Goal: Task Accomplishment & Management: Use online tool/utility

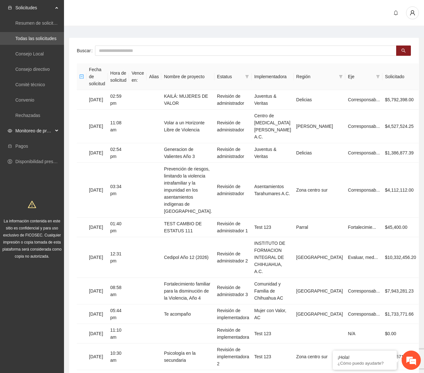
click at [22, 134] on span "Monitoreo de proyectos" at bounding box center [34, 130] width 38 height 13
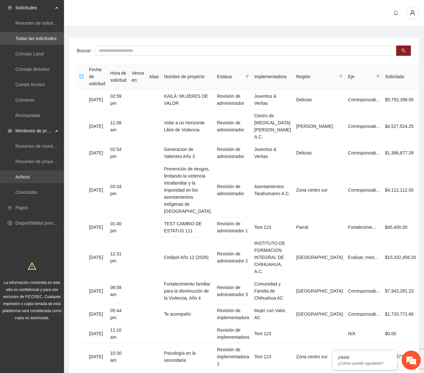
click at [24, 179] on link "Activos" at bounding box center [22, 176] width 14 height 5
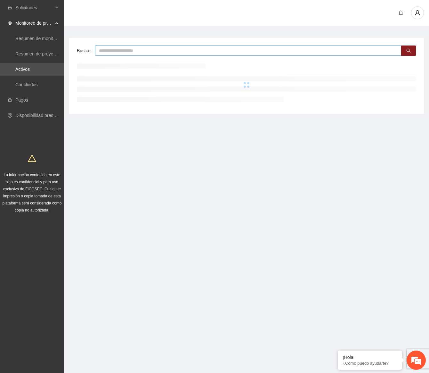
click at [133, 51] on input "text" at bounding box center [248, 50] width 307 height 10
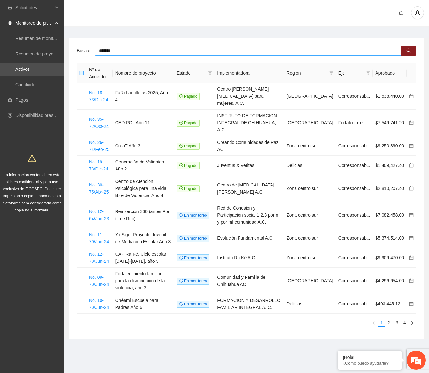
type input "*******"
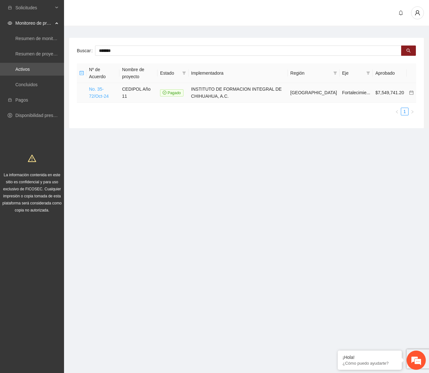
click at [109, 87] on link "No. 35-72/Oct-24" at bounding box center [99, 92] width 20 height 12
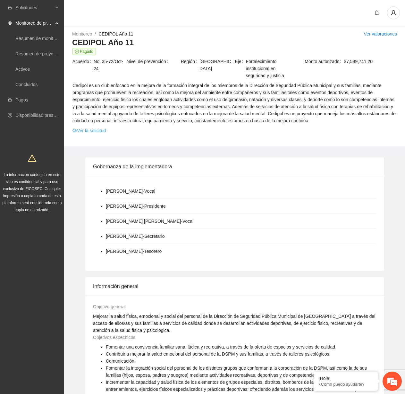
click at [90, 131] on link "Ver la solicitud" at bounding box center [88, 130] width 33 height 7
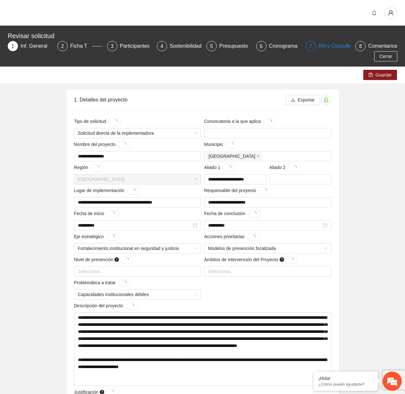
click at [311, 46] on span "7" at bounding box center [310, 46] width 3 height 5
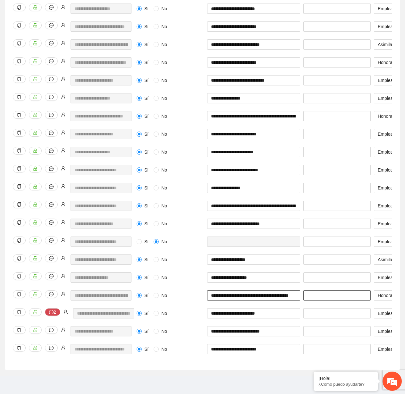
scroll to position [0, 15]
drag, startPoint x: 233, startPoint y: 292, endPoint x: 325, endPoint y: 294, distance: 91.9
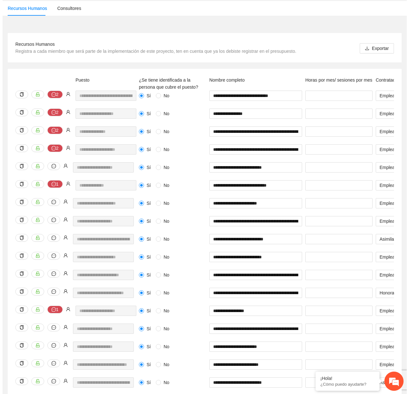
scroll to position [0, 0]
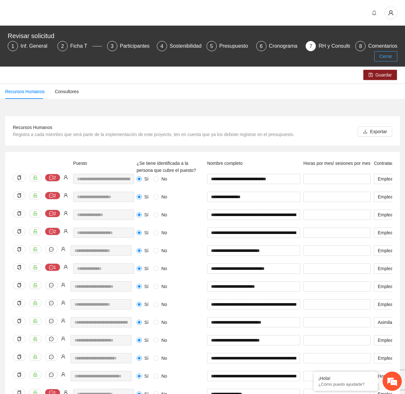
click at [386, 54] on span "Cerrar" at bounding box center [385, 56] width 13 height 7
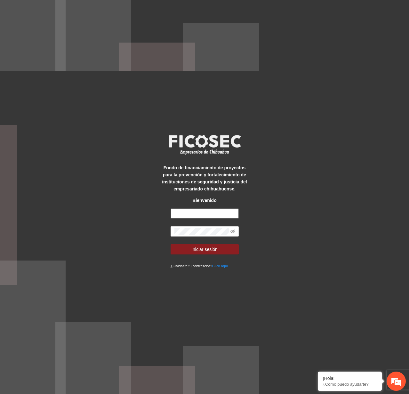
type input "**********"
click at [210, 251] on span "Iniciar sesión" at bounding box center [205, 249] width 26 height 7
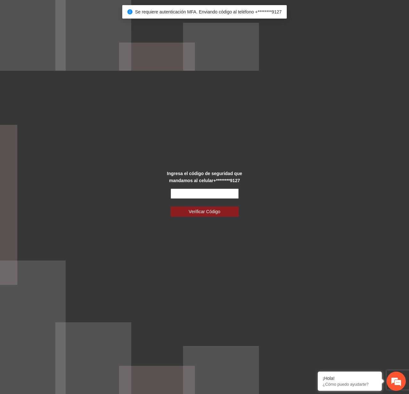
click at [199, 198] on input "text" at bounding box center [205, 194] width 68 height 10
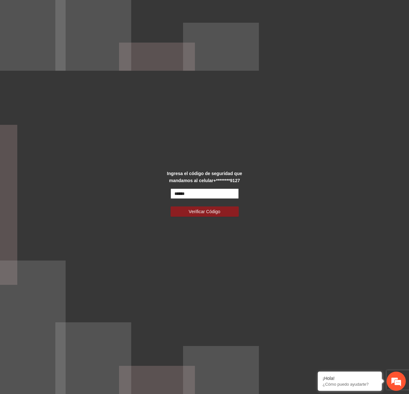
type input "******"
click at [171, 207] on button "Verificar Código" at bounding box center [205, 212] width 68 height 10
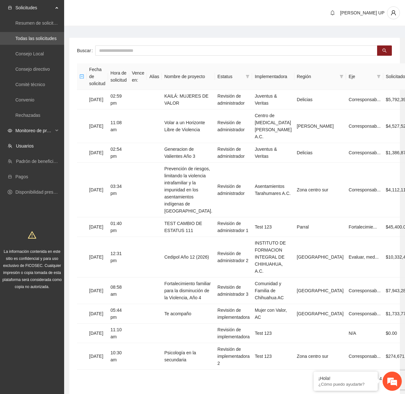
click at [48, 134] on span "Monitoreo de proyectos" at bounding box center [34, 130] width 38 height 13
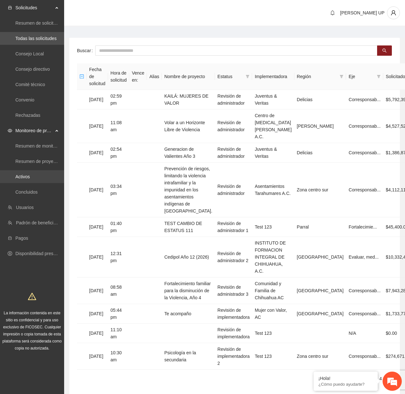
click at [30, 174] on link "Activos" at bounding box center [22, 176] width 14 height 5
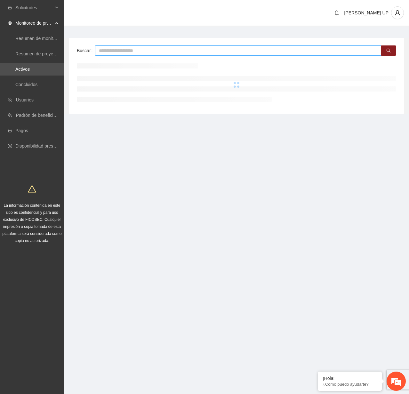
click at [107, 52] on input "text" at bounding box center [238, 50] width 287 height 10
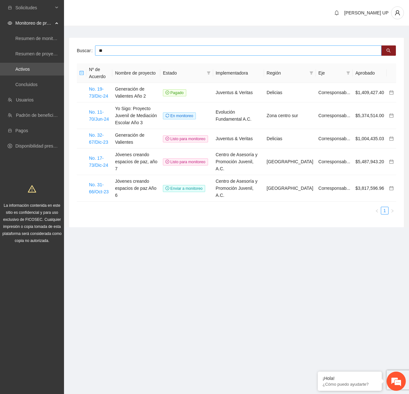
type input "*"
type input "****"
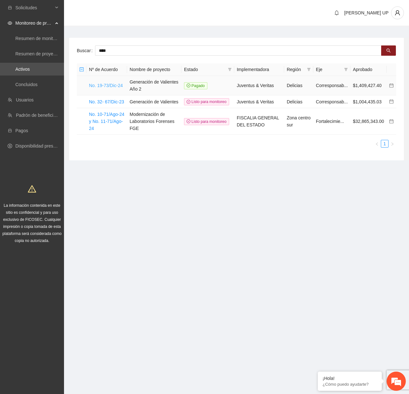
click at [104, 85] on link "No. 19-73/Dic-24" at bounding box center [106, 85] width 34 height 5
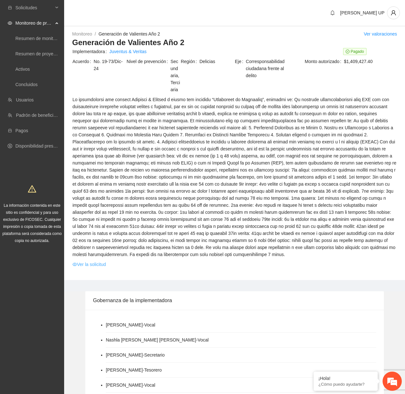
click at [85, 263] on link "Ver la solicitud" at bounding box center [88, 264] width 33 height 7
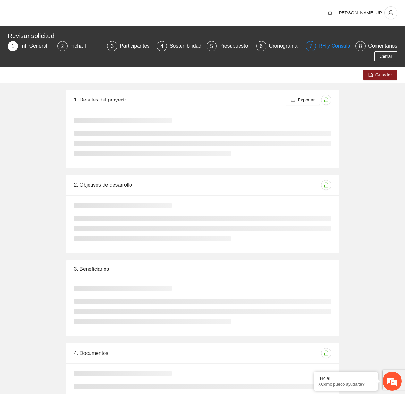
click at [332, 46] on div "RH y Consultores" at bounding box center [340, 46] width 45 height 10
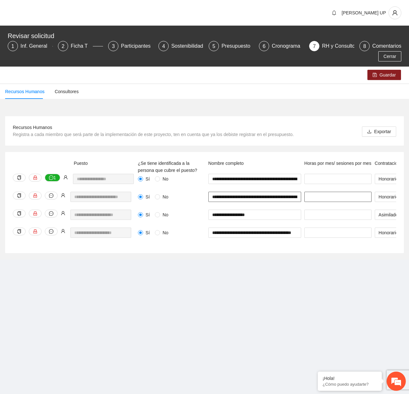
scroll to position [0, 134]
drag, startPoint x: 248, startPoint y: 196, endPoint x: 326, endPoint y: 196, distance: 78.1
click at [254, 195] on input "**********" at bounding box center [254, 197] width 93 height 10
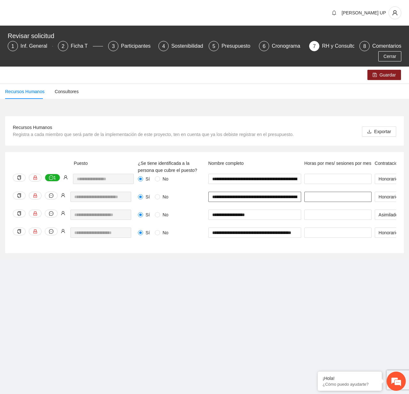
scroll to position [0, 134]
drag, startPoint x: 241, startPoint y: 198, endPoint x: 333, endPoint y: 199, distance: 92.2
click at [252, 195] on input "**********" at bounding box center [254, 197] width 93 height 10
drag, startPoint x: 241, startPoint y: 197, endPoint x: 296, endPoint y: 198, distance: 54.5
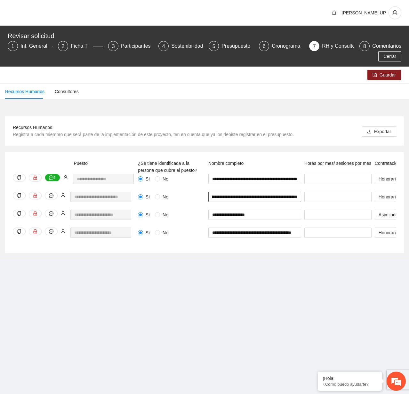
click at [296, 198] on input "**********" at bounding box center [254, 197] width 93 height 10
drag, startPoint x: 298, startPoint y: 197, endPoint x: 242, endPoint y: 198, distance: 56.7
click at [242, 198] on input "**********" at bounding box center [254, 197] width 93 height 10
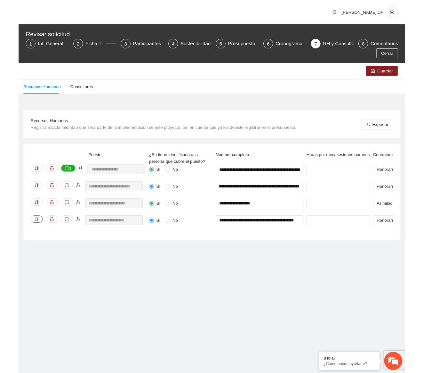
scroll to position [0, 0]
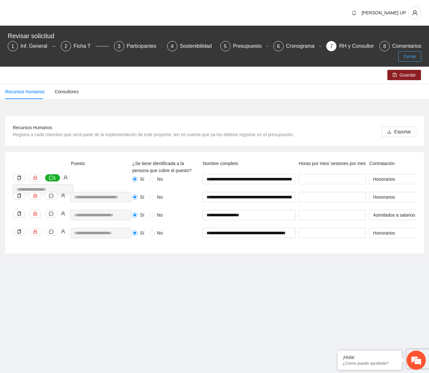
click at [401, 55] on button "Cerrar" at bounding box center [409, 56] width 23 height 10
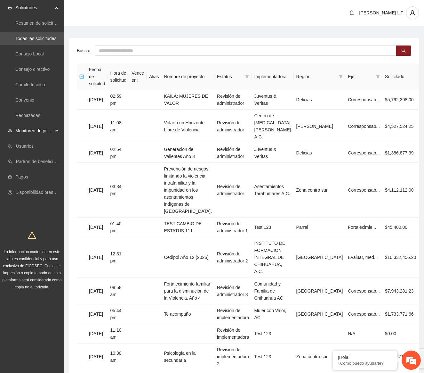
click at [11, 133] on icon "eye" at bounding box center [10, 130] width 4 height 4
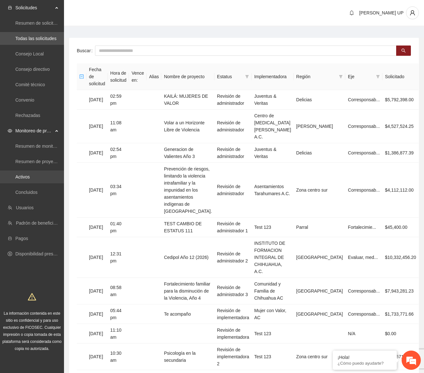
click at [27, 175] on link "Activos" at bounding box center [22, 176] width 14 height 5
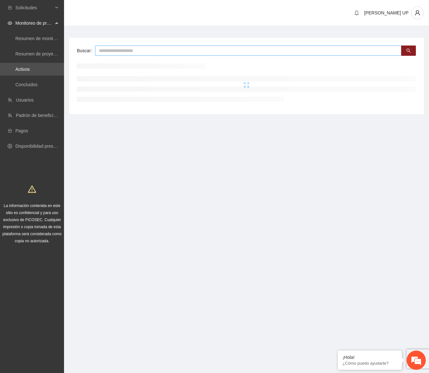
click at [116, 54] on input "text" at bounding box center [248, 50] width 307 height 10
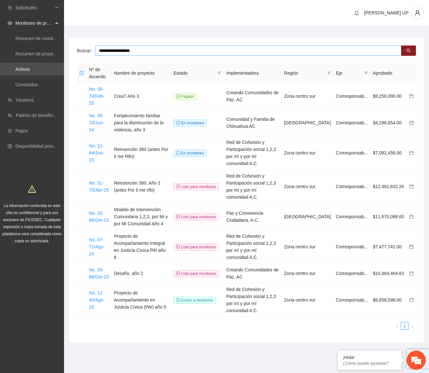
type input "**********"
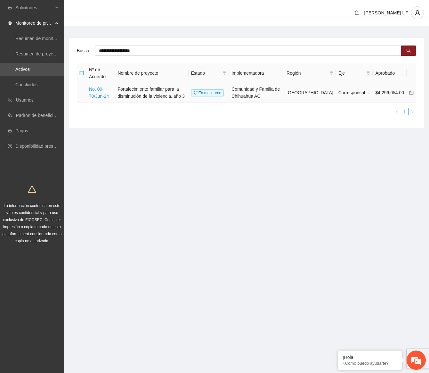
click at [100, 99] on td "No. 09-70/Jun-24" at bounding box center [100, 93] width 29 height 20
click at [100, 96] on link "No. 09-70/Jun-24" at bounding box center [99, 92] width 20 height 12
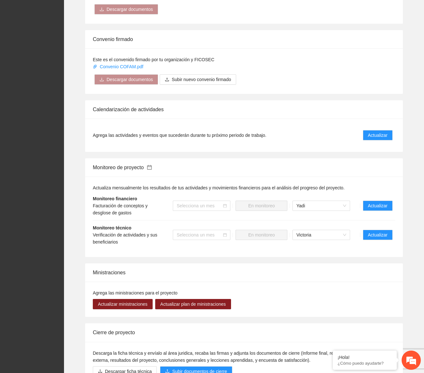
scroll to position [705, 0]
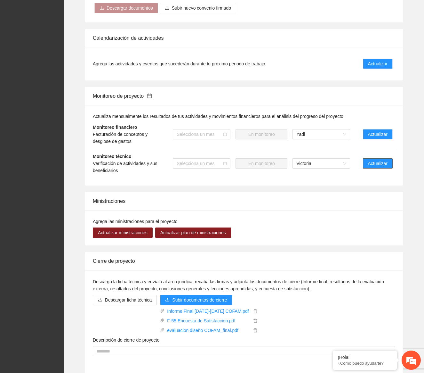
click at [375, 164] on span "Actualizar" at bounding box center [378, 163] width 20 height 7
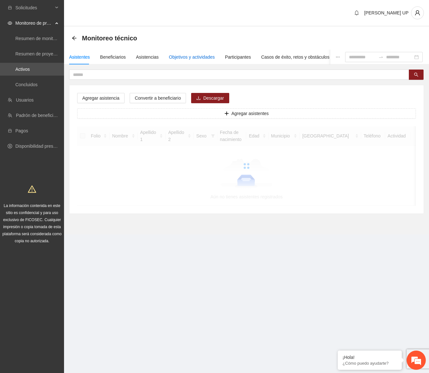
click at [193, 59] on div "Objetivos y actividades" at bounding box center [192, 56] width 46 height 7
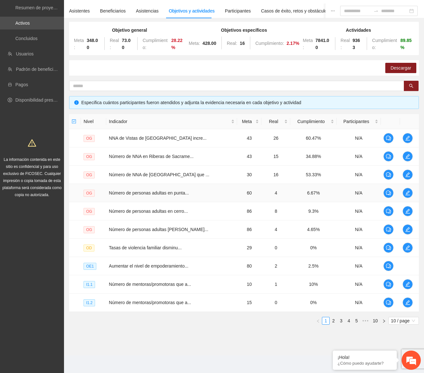
scroll to position [46, 0]
click at [399, 316] on div "Nivel Indicador Meta Real Cumplimiento Participantes OG NNA de Vistas de Cerro …" at bounding box center [244, 219] width 350 height 210
click at [399, 320] on span "10 / page" at bounding box center [403, 320] width 25 height 7
click at [399, 365] on div "100 / page" at bounding box center [404, 362] width 23 height 7
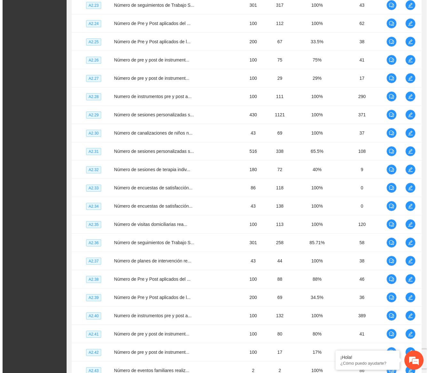
scroll to position [1635, 0]
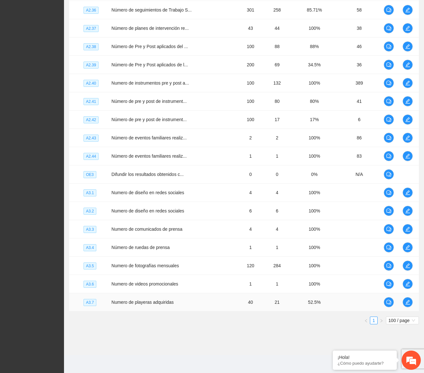
click at [326, 297] on td "52.5%" at bounding box center [315, 302] width 46 height 18
click at [409, 306] on button "button" at bounding box center [408, 302] width 10 height 10
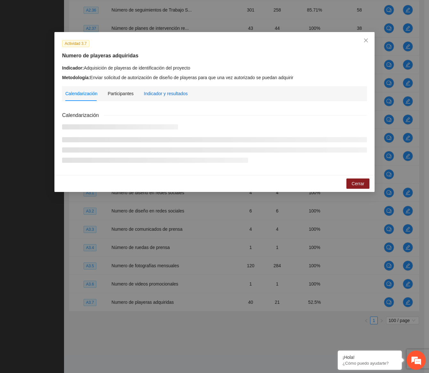
click at [172, 91] on div "Indicador y resultados" at bounding box center [166, 93] width 44 height 7
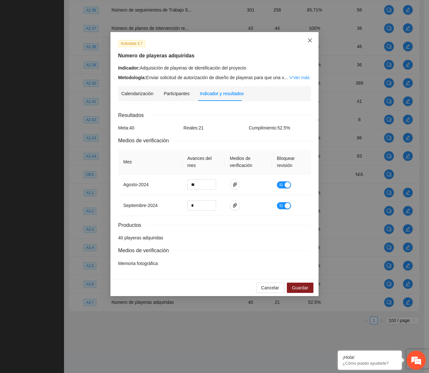
drag, startPoint x: 306, startPoint y: 38, endPoint x: 335, endPoint y: 83, distance: 53.7
click at [306, 38] on span "Close" at bounding box center [309, 40] width 17 height 17
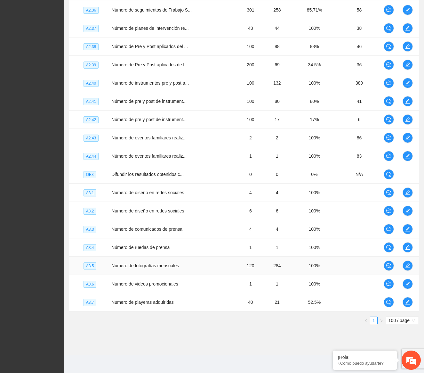
click at [363, 268] on td at bounding box center [360, 266] width 44 height 18
click at [407, 265] on icon "edit" at bounding box center [407, 265] width 5 height 5
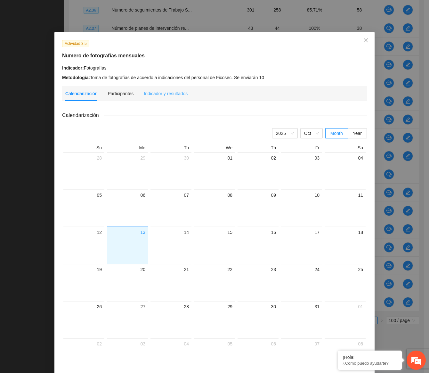
click at [174, 97] on div "Indicador y resultados" at bounding box center [166, 93] width 44 height 15
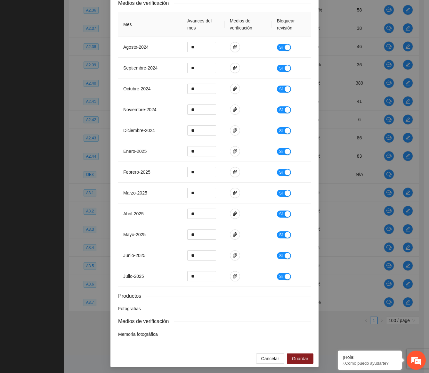
scroll to position [139, 0]
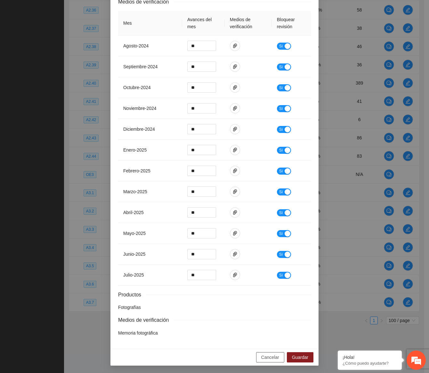
click at [275, 354] on span "Cancelar" at bounding box center [270, 357] width 18 height 7
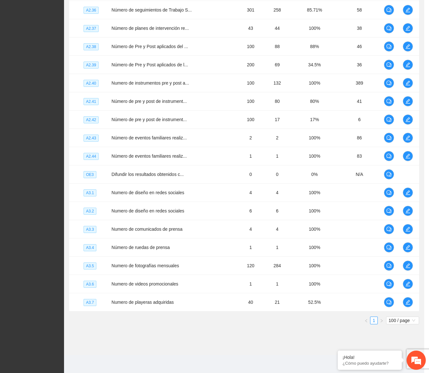
scroll to position [107, 0]
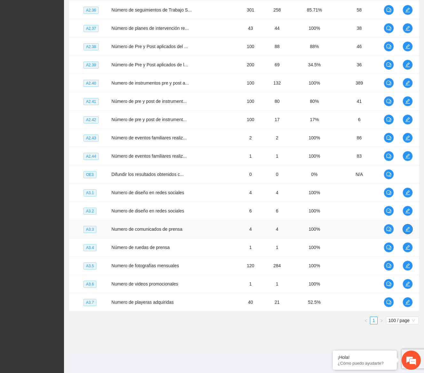
click at [410, 229] on span "edit" at bounding box center [408, 228] width 10 height 5
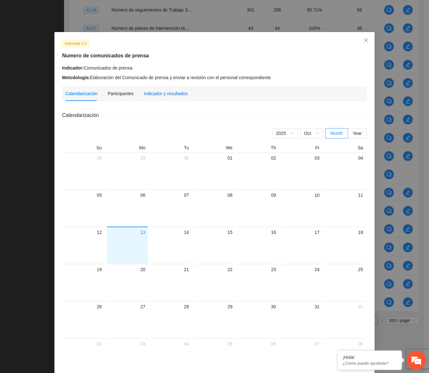
click at [163, 96] on div "Indicador y resultados" at bounding box center [166, 93] width 44 height 7
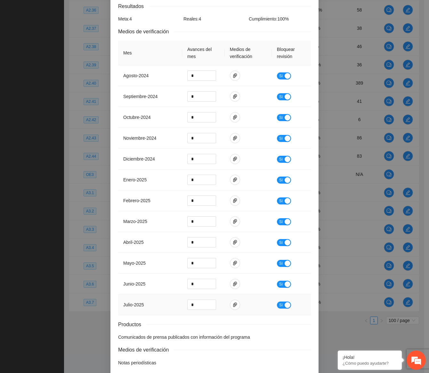
scroll to position [139, 0]
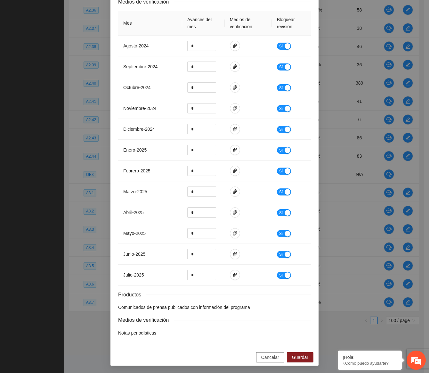
click at [275, 355] on span "Cancelar" at bounding box center [270, 357] width 18 height 7
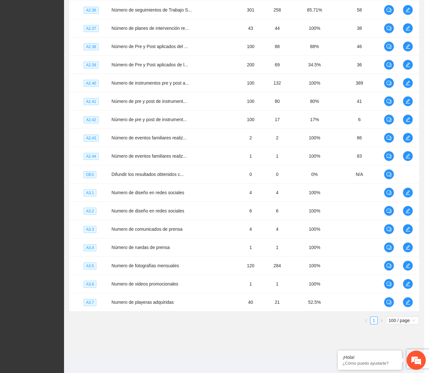
scroll to position [107, 0]
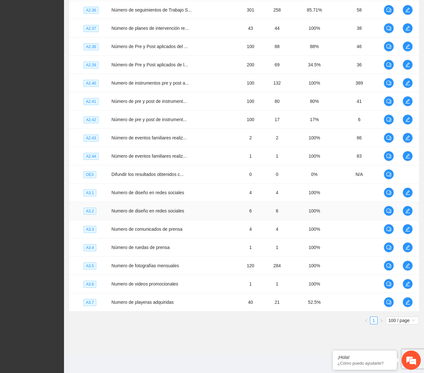
drag, startPoint x: 377, startPoint y: 212, endPoint x: 381, endPoint y: 212, distance: 4.2
click at [377, 212] on td at bounding box center [360, 211] width 44 height 18
click at [410, 211] on span "edit" at bounding box center [408, 210] width 10 height 5
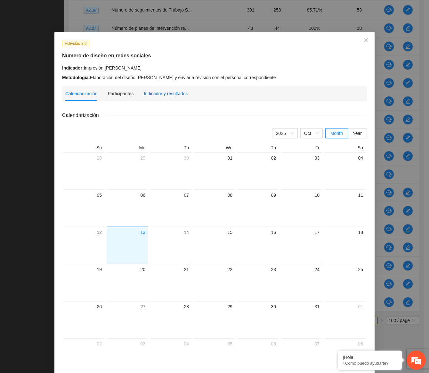
click at [166, 90] on div "Indicador y resultados" at bounding box center [166, 93] width 44 height 7
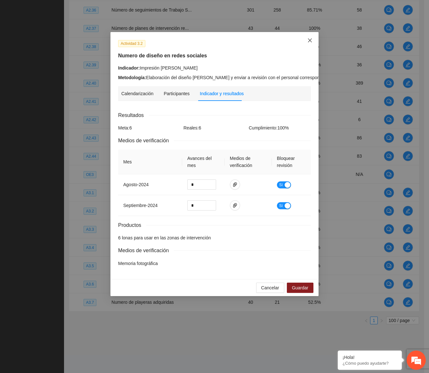
click at [307, 41] on icon "close" at bounding box center [309, 40] width 5 height 5
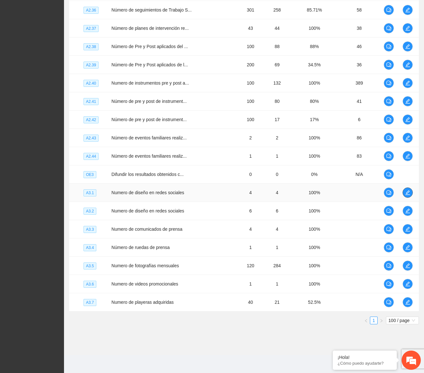
click at [403, 193] on span "edit" at bounding box center [408, 192] width 10 height 5
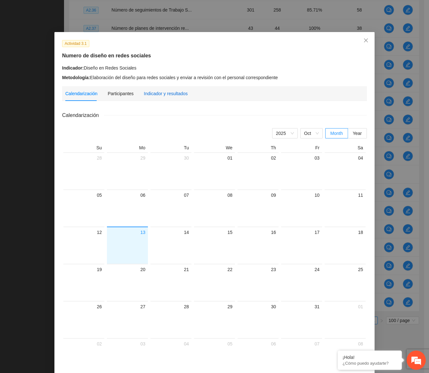
click at [154, 94] on div "Indicador y resultados" at bounding box center [166, 93] width 44 height 7
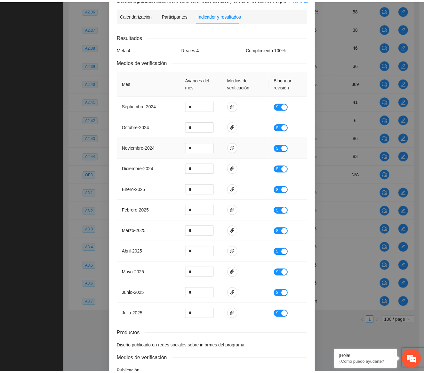
scroll to position [0, 0]
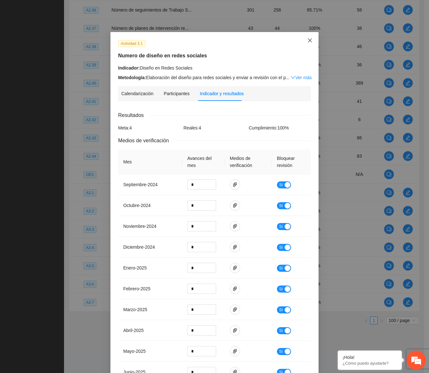
click at [306, 44] on span "Close" at bounding box center [309, 40] width 17 height 17
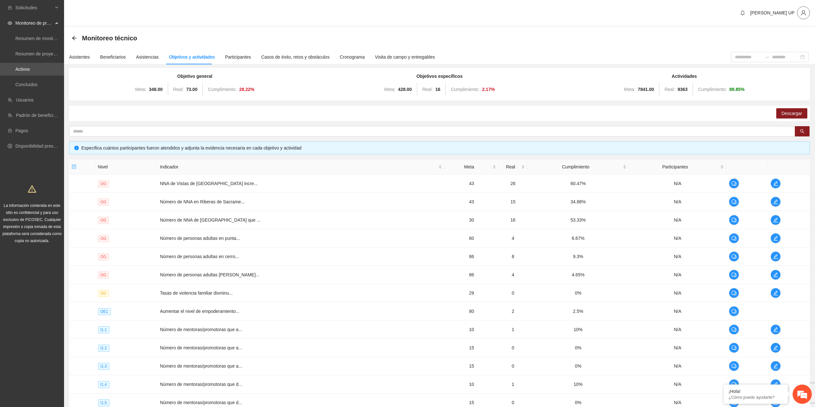
click at [429, 15] on icon "user" at bounding box center [804, 13] width 6 height 6
click at [30, 72] on link "Activos" at bounding box center [22, 69] width 14 height 5
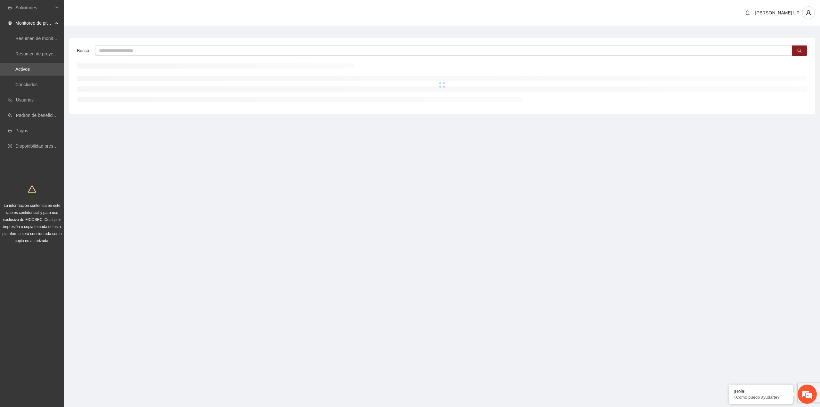
click at [109, 56] on div "Buscar" at bounding box center [442, 76] width 746 height 76
click at [110, 52] on input "text" at bounding box center [443, 50] width 697 height 10
type input "*"
type input "********"
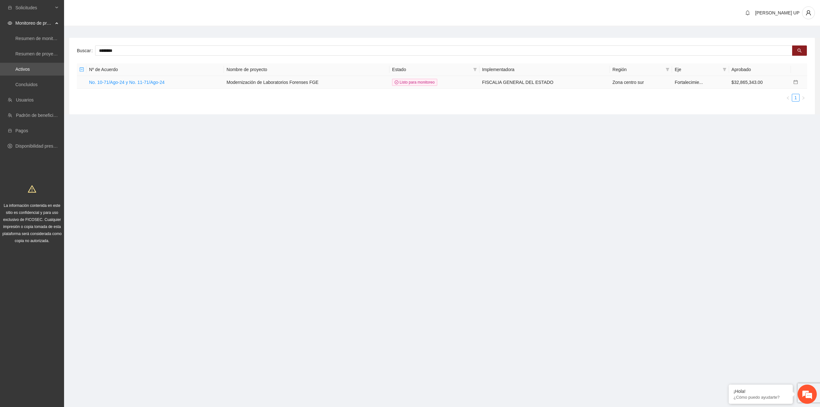
click at [128, 85] on td "No. 10-71/Ago-24 y No. 11-71/Ago-24" at bounding box center [154, 82] width 137 height 13
click at [132, 81] on link "No. 10-71/Ago-24 y No. 11-71/Ago-24" at bounding box center [127, 82] width 76 height 5
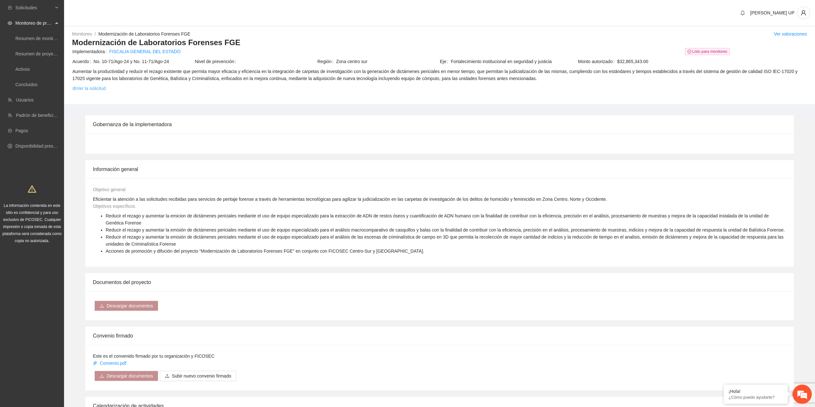
click at [92, 92] on link "Ver la solicitud" at bounding box center [88, 88] width 33 height 7
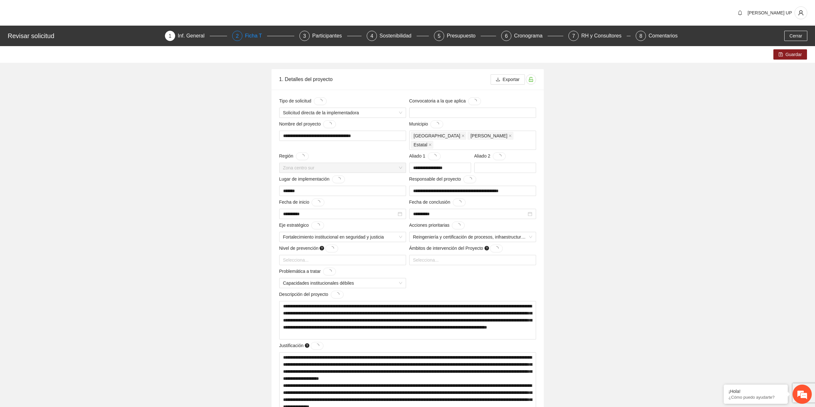
click at [247, 40] on div "Ficha T" at bounding box center [256, 36] width 22 height 10
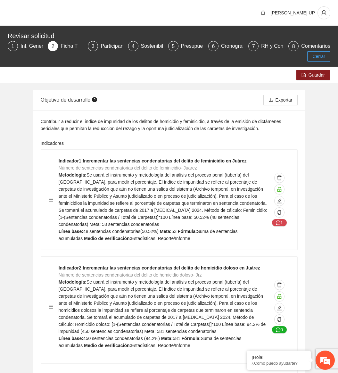
click at [319, 59] on span "Cerrar" at bounding box center [318, 56] width 13 height 7
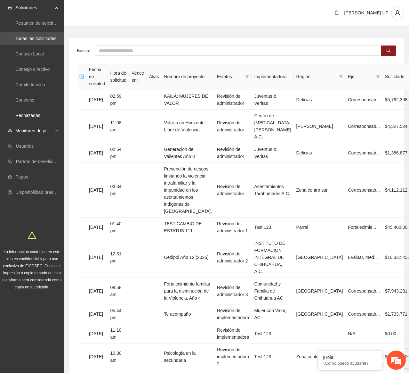
click at [41, 135] on span "Monitoreo de proyectos" at bounding box center [34, 130] width 38 height 13
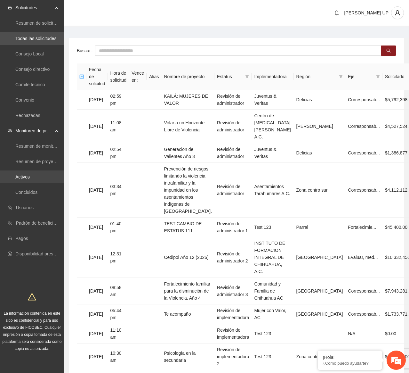
click at [30, 177] on link "Activos" at bounding box center [22, 176] width 14 height 5
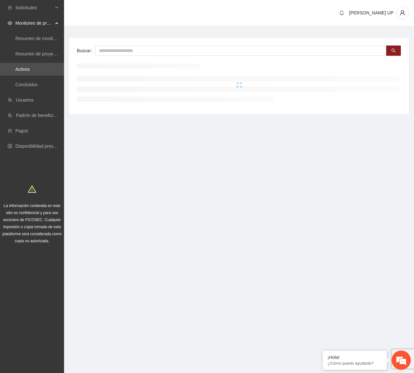
click at [158, 45] on div "Buscar" at bounding box center [239, 76] width 340 height 76
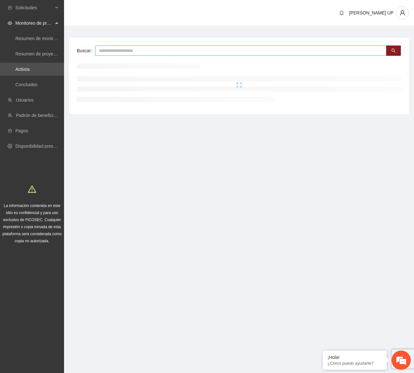
click at [157, 47] on input "text" at bounding box center [240, 50] width 291 height 10
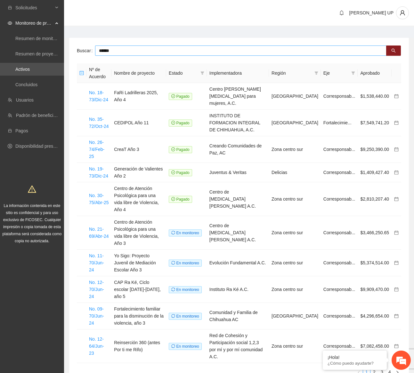
type input "******"
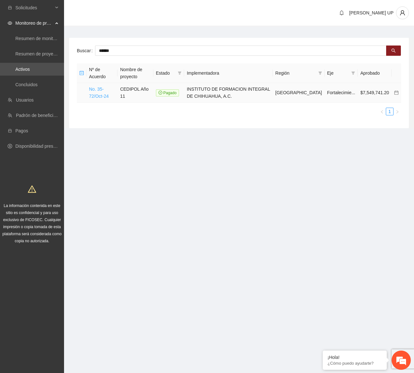
click at [109, 90] on link "No. 35-72/Oct-24" at bounding box center [99, 92] width 20 height 12
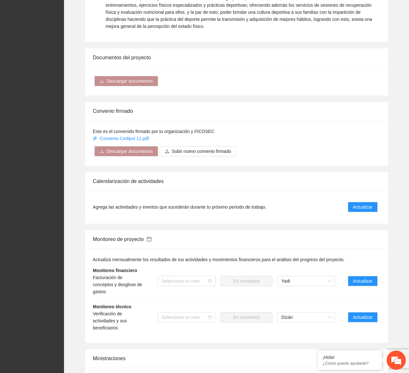
scroll to position [541, 0]
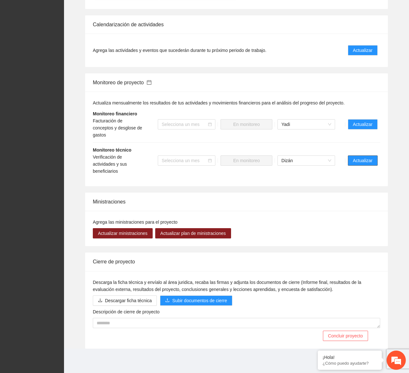
click at [371, 159] on span "Actualizar" at bounding box center [363, 160] width 20 height 7
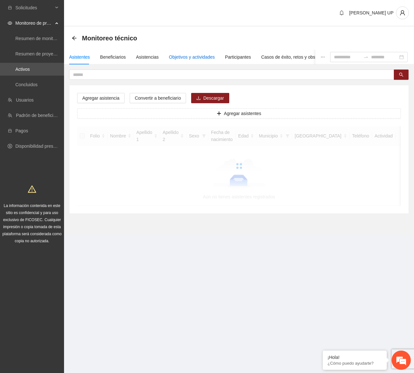
click at [210, 58] on div "Objetivos y actividades" at bounding box center [192, 56] width 46 height 7
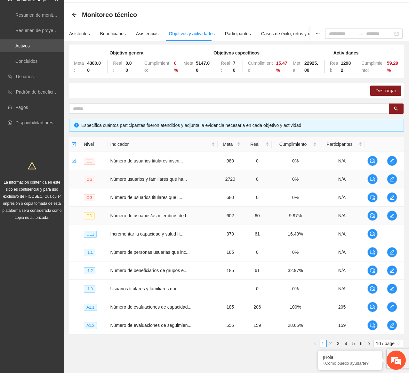
scroll to position [46, 0]
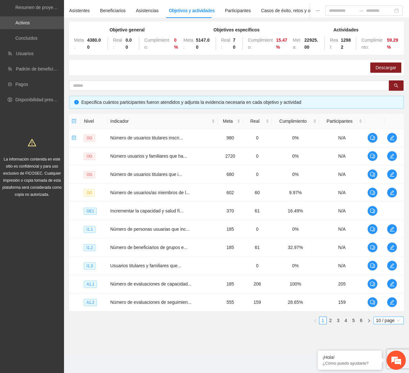
click at [383, 322] on span "10 / page" at bounding box center [388, 320] width 25 height 7
click at [385, 365] on div "100 / page" at bounding box center [389, 362] width 23 height 7
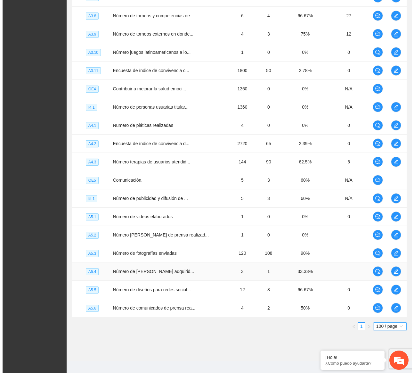
scroll to position [959, 0]
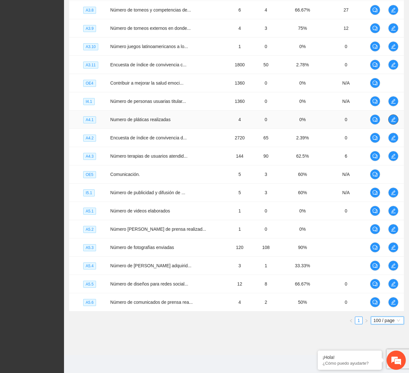
click at [394, 119] on icon "edit" at bounding box center [393, 119] width 4 height 4
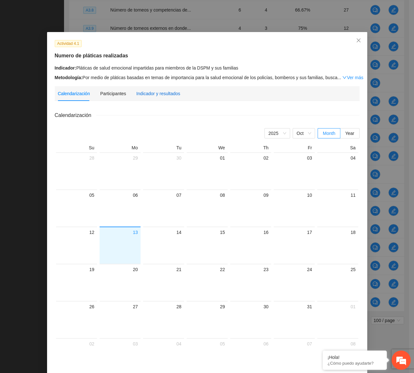
click at [156, 96] on div "Indicador y resultados" at bounding box center [158, 93] width 44 height 7
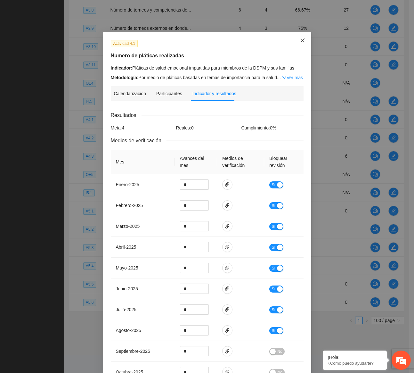
click at [300, 39] on icon "close" at bounding box center [302, 40] width 5 height 5
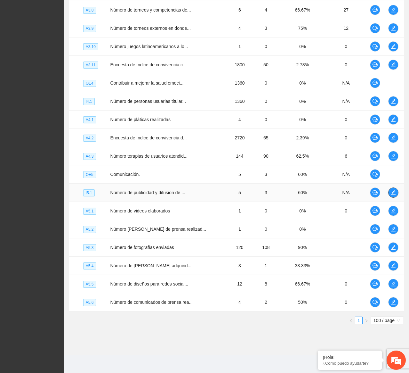
click at [394, 193] on icon "edit" at bounding box center [393, 192] width 5 height 5
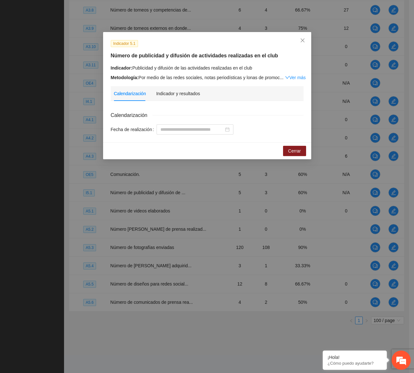
click at [177, 101] on div "Calendarización Indicador y resultados Calendarización Fecha de realización" at bounding box center [207, 110] width 193 height 48
click at [179, 96] on div "Indicador y resultados" at bounding box center [178, 93] width 44 height 7
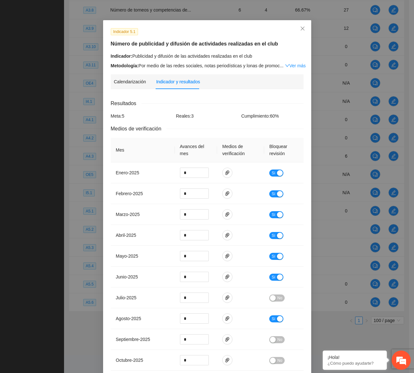
scroll to position [0, 0]
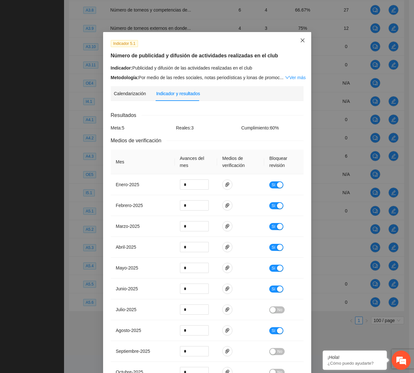
click at [300, 39] on icon "close" at bounding box center [302, 40] width 5 height 5
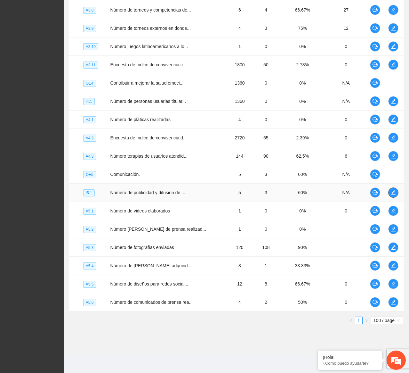
click at [391, 189] on button "button" at bounding box center [393, 192] width 10 height 10
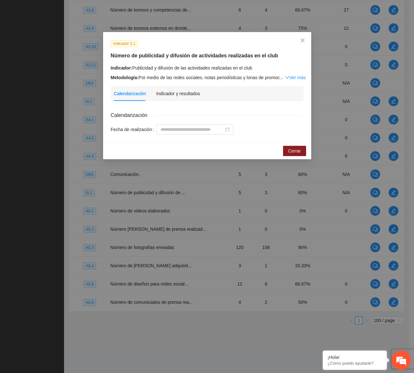
click at [202, 94] on div "Calendarización Indicador y resultados" at bounding box center [207, 93] width 186 height 15
click at [195, 90] on div "Indicador y resultados" at bounding box center [178, 93] width 44 height 7
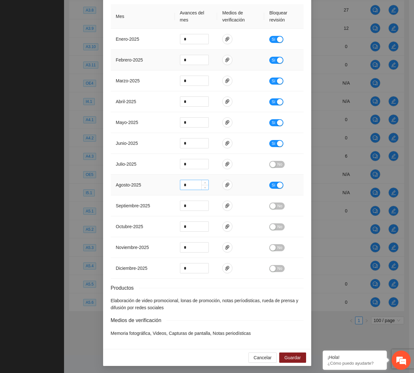
scroll to position [146, 0]
click at [277, 166] on span "No" at bounding box center [279, 163] width 5 height 7
click at [274, 209] on button "No" at bounding box center [276, 205] width 15 height 7
click at [285, 353] on button "Guardar" at bounding box center [292, 357] width 27 height 10
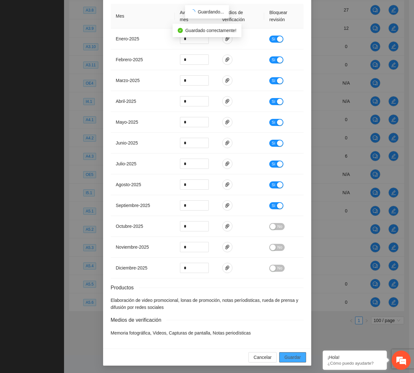
scroll to position [114, 0]
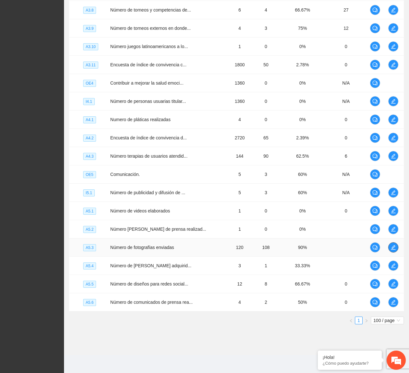
click at [396, 248] on span "edit" at bounding box center [394, 247] width 10 height 5
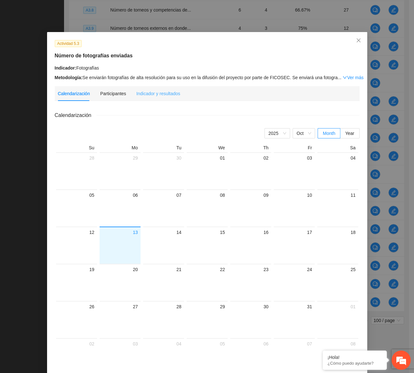
click at [149, 97] on div "Indicador y resultados" at bounding box center [158, 93] width 44 height 15
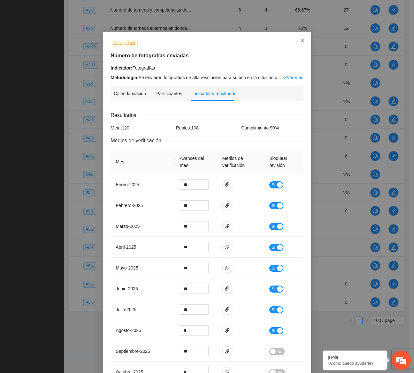
scroll to position [139, 0]
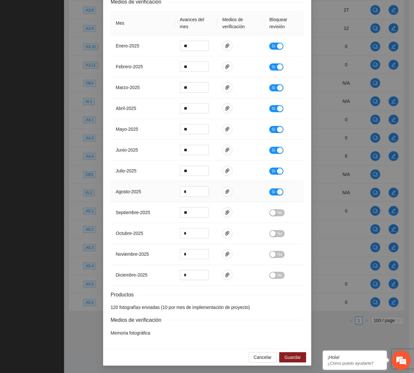
click at [279, 192] on div "button" at bounding box center [280, 192] width 6 height 6
click at [271, 212] on div "button" at bounding box center [273, 213] width 6 height 6
click at [225, 212] on icon "paper-clip" at bounding box center [227, 212] width 4 height 4
click at [209, 193] on link "A5.3 FOTOS.zip" at bounding box center [223, 193] width 84 height 7
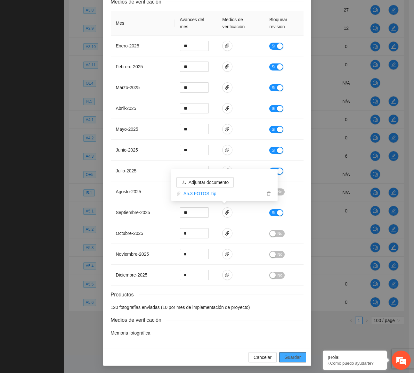
click at [289, 355] on span "Guardar" at bounding box center [292, 357] width 16 height 7
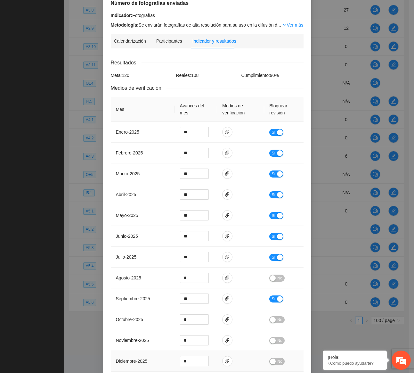
scroll to position [0, 0]
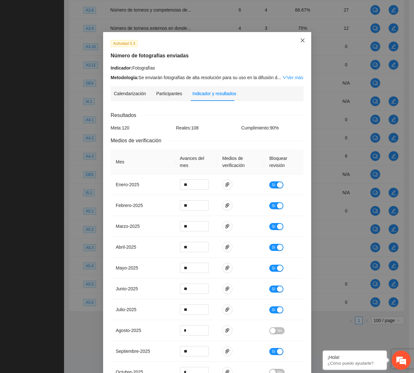
click at [300, 39] on icon "close" at bounding box center [302, 40] width 5 height 5
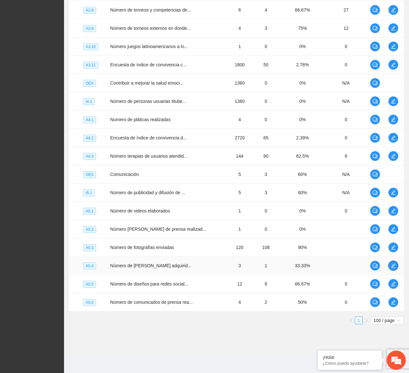
click at [394, 264] on icon "edit" at bounding box center [393, 265] width 5 height 5
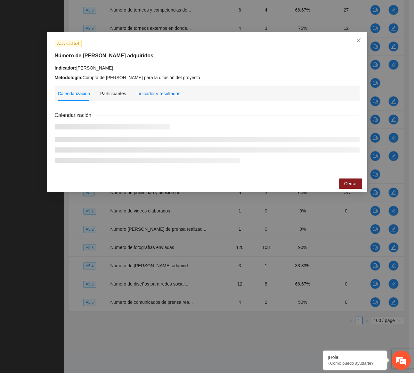
click at [157, 90] on div "Indicador y resultados" at bounding box center [158, 93] width 44 height 7
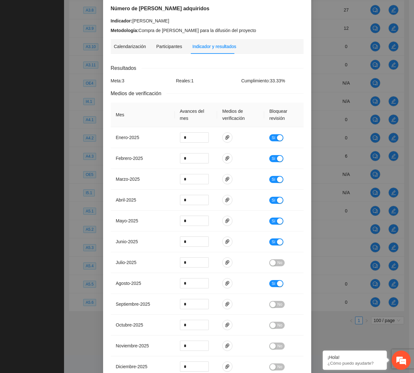
scroll to position [139, 0]
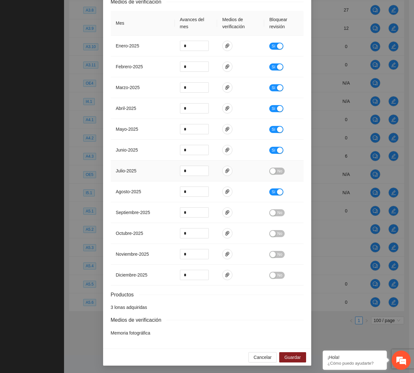
click at [272, 172] on div "button" at bounding box center [273, 171] width 6 height 6
click at [273, 215] on div "button" at bounding box center [273, 213] width 6 height 6
click at [284, 354] on span "Guardar" at bounding box center [292, 357] width 16 height 7
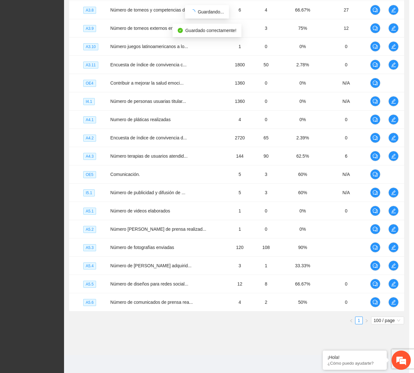
scroll to position [107, 0]
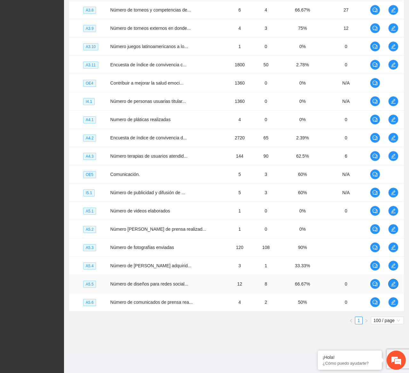
click at [393, 284] on icon "edit" at bounding box center [393, 284] width 4 height 4
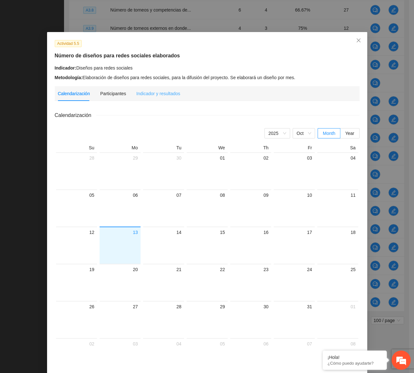
click at [143, 99] on div "Indicador y resultados" at bounding box center [158, 93] width 44 height 15
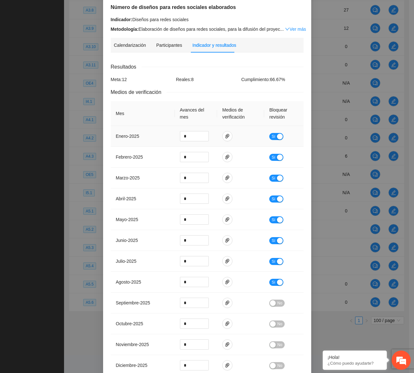
scroll to position [139, 0]
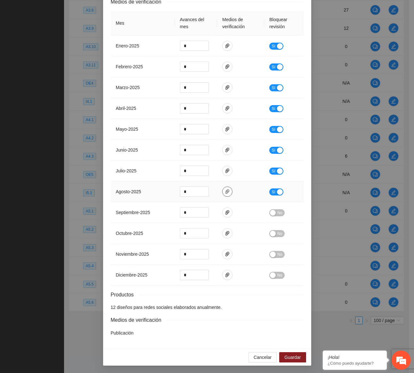
click at [225, 190] on icon "paper-clip" at bounding box center [227, 191] width 4 height 4
click at [225, 211] on icon "paper-clip" at bounding box center [227, 212] width 4 height 4
click at [207, 194] on link "EVENTOS [DATE].pdf" at bounding box center [223, 193] width 84 height 7
click at [278, 212] on span "No" at bounding box center [279, 212] width 5 height 7
click at [281, 353] on button "Guardar" at bounding box center [292, 357] width 27 height 10
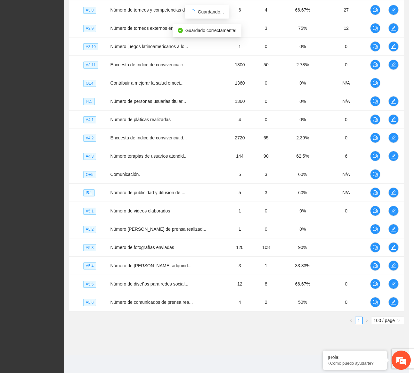
scroll to position [107, 0]
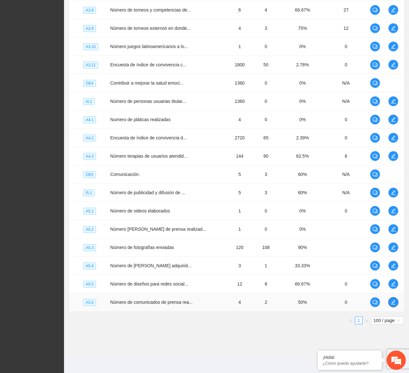
click at [394, 300] on icon "edit" at bounding box center [393, 302] width 4 height 4
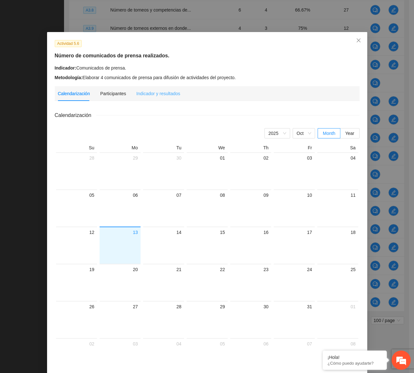
click at [163, 99] on div "Indicador y resultados" at bounding box center [158, 93] width 44 height 15
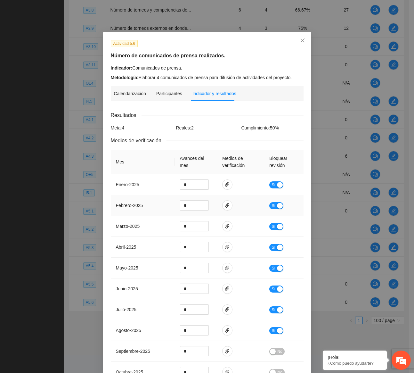
scroll to position [139, 0]
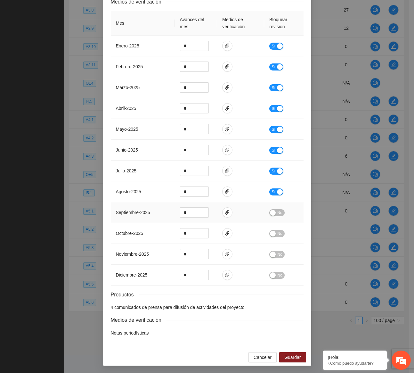
click at [280, 212] on span "No" at bounding box center [279, 212] width 5 height 7
click at [295, 357] on span "Guardar" at bounding box center [292, 357] width 16 height 7
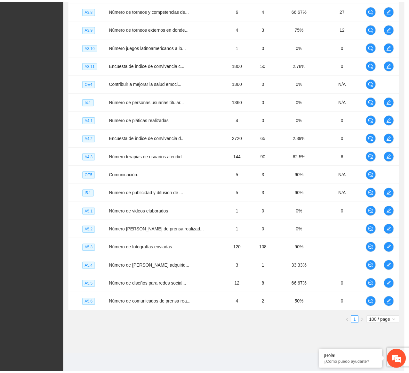
scroll to position [107, 0]
